Goal: Task Accomplishment & Management: Manage account settings

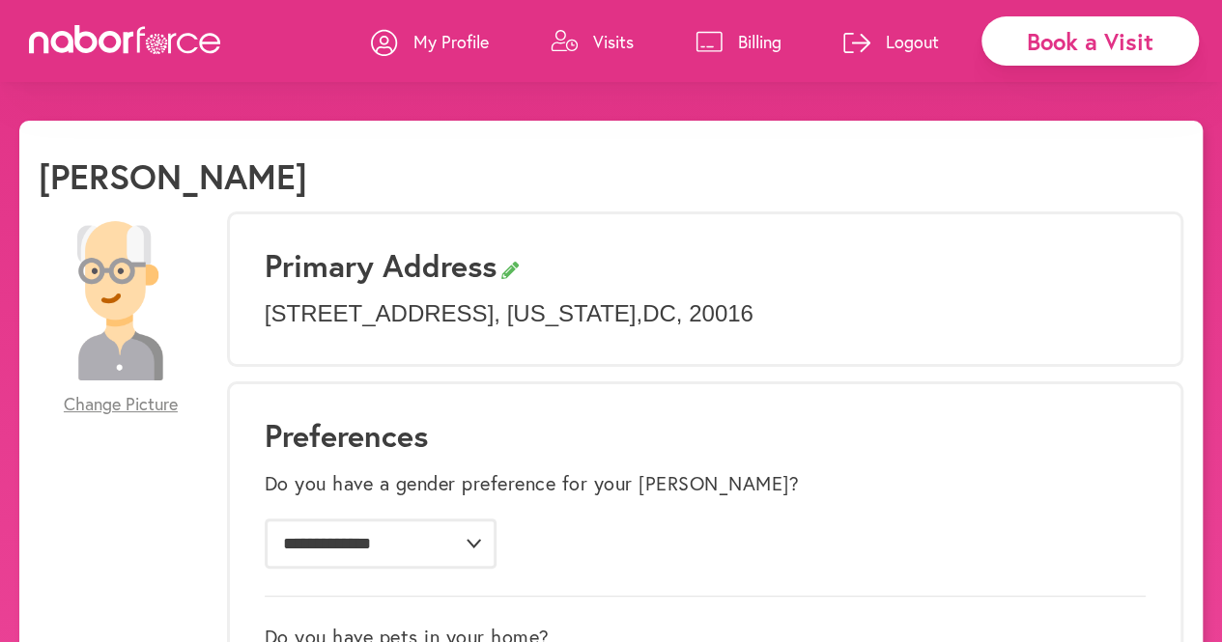
click at [622, 54] on link "Visits" at bounding box center [591, 42] width 83 height 58
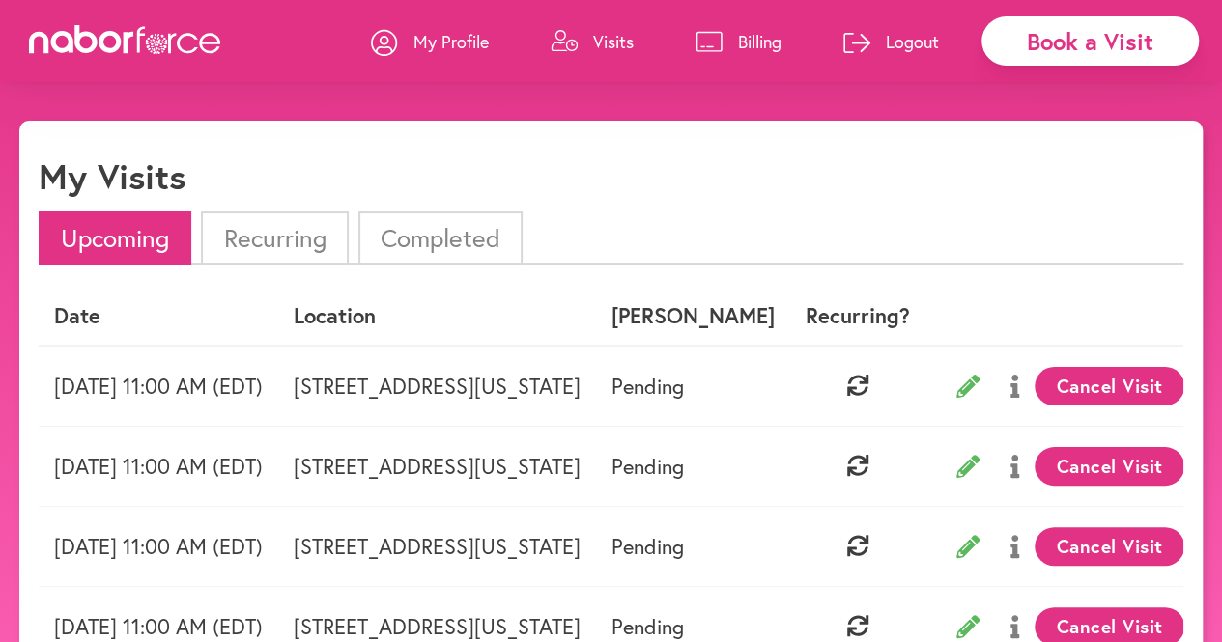
click at [1164, 395] on button "Cancel Visit" at bounding box center [1109, 386] width 150 height 39
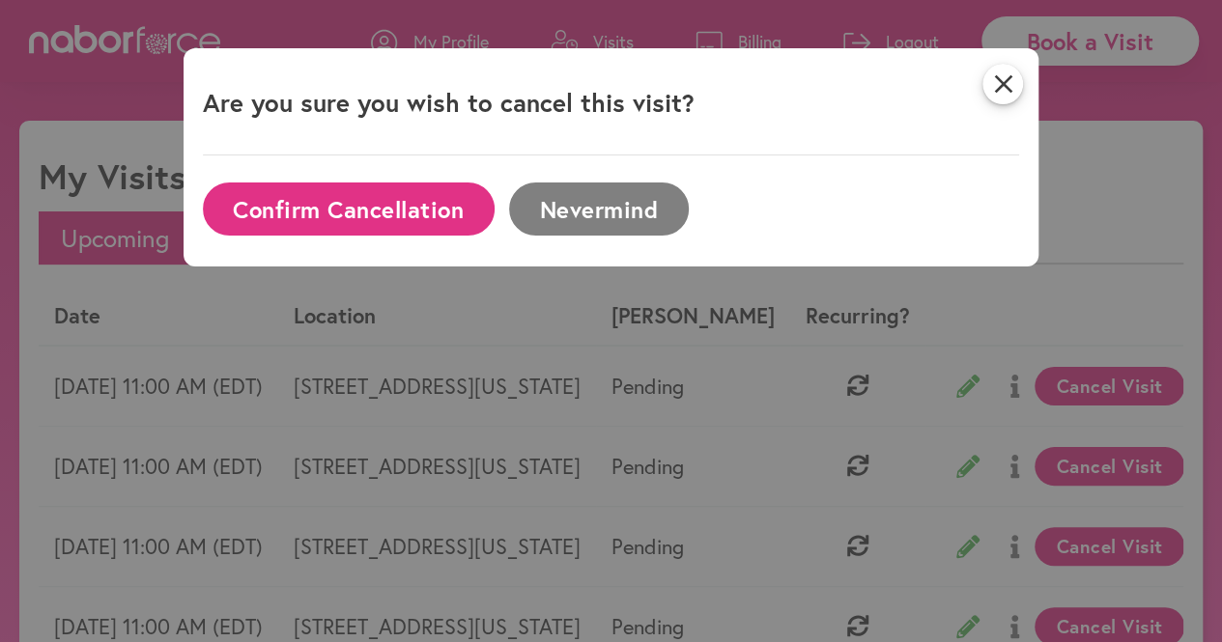
click at [361, 190] on button "Confirm Cancellation" at bounding box center [349, 209] width 292 height 53
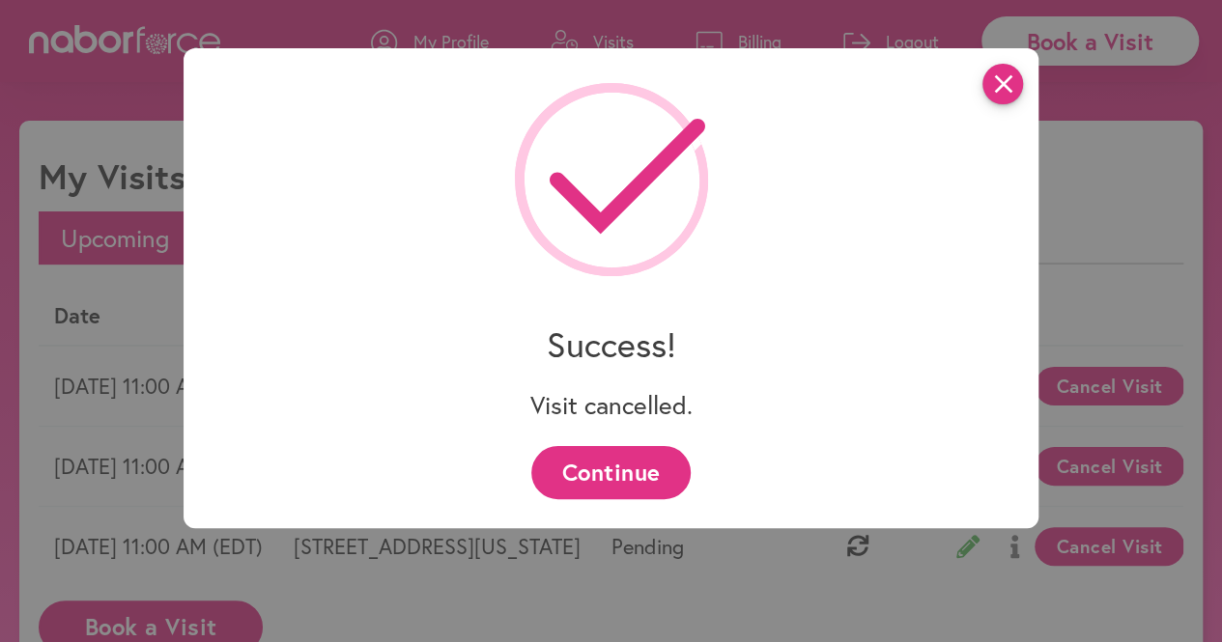
click at [1003, 74] on icon "close" at bounding box center [1002, 84] width 41 height 41
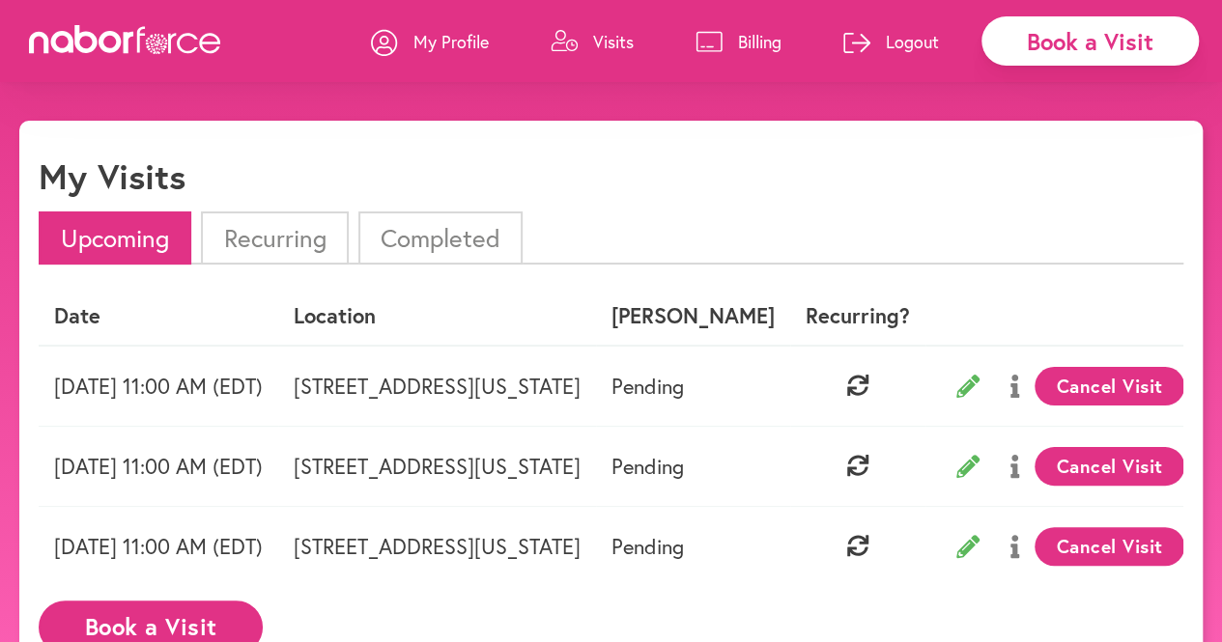
click at [899, 42] on p "Logout" at bounding box center [911, 41] width 53 height 23
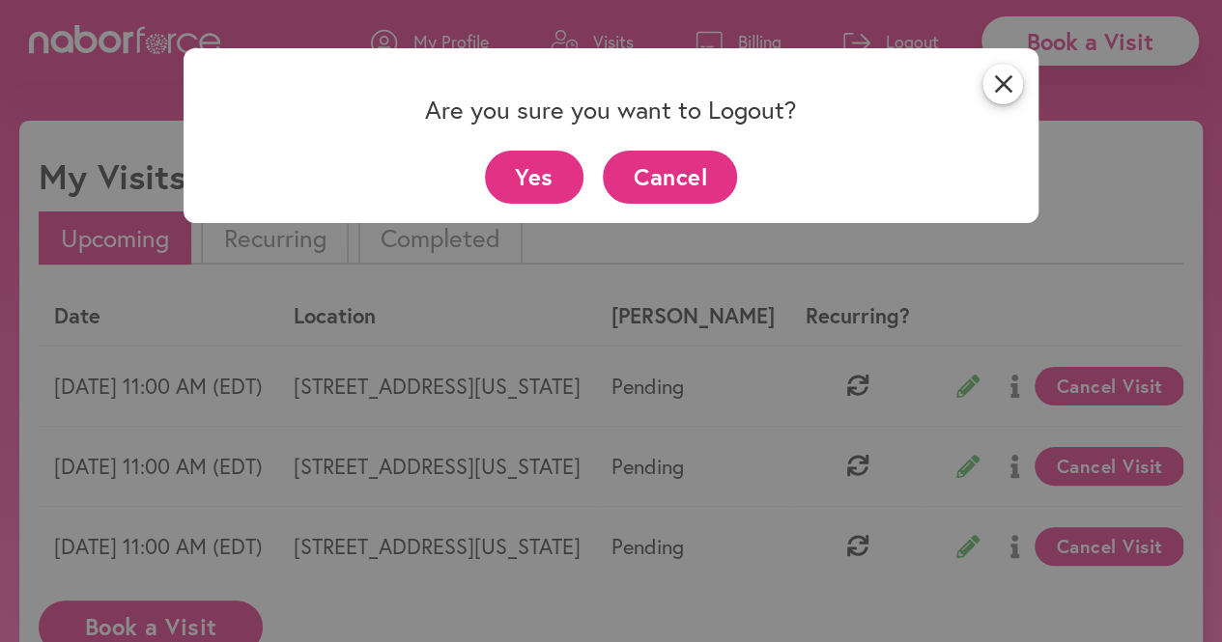
click at [502, 169] on button "Yes" at bounding box center [534, 177] width 99 height 53
